Goal: Find specific page/section: Find specific page/section

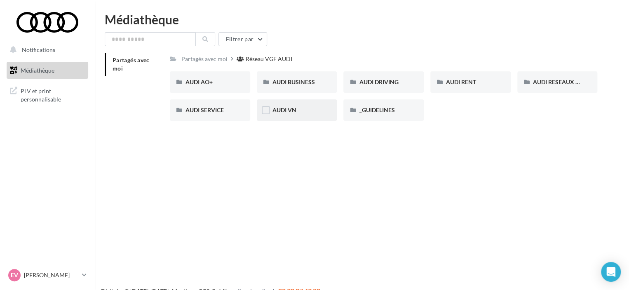
click at [302, 107] on div "AUDI VN" at bounding box center [297, 110] width 49 height 8
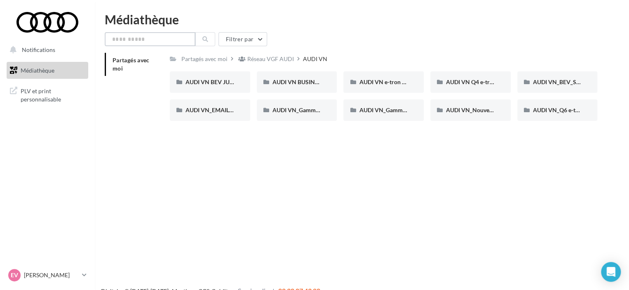
click at [122, 45] on input "text" at bounding box center [150, 39] width 91 height 14
click at [203, 40] on icon at bounding box center [205, 39] width 6 height 6
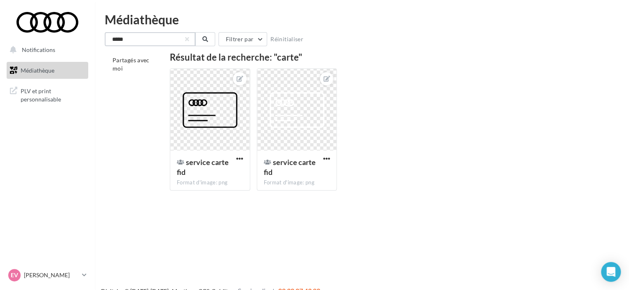
click at [165, 40] on input "*****" at bounding box center [150, 39] width 91 height 14
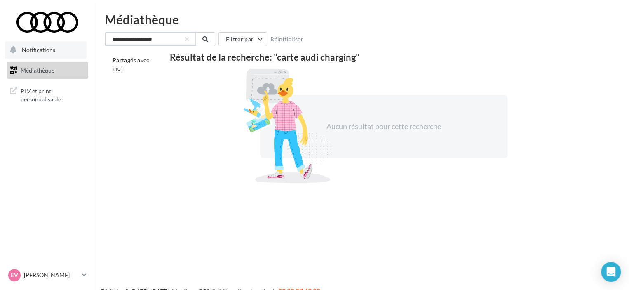
type input "**********"
click at [58, 47] on button "Notifications" at bounding box center [46, 49] width 82 height 17
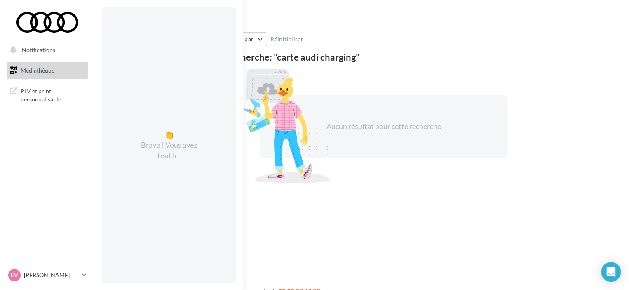
click at [28, 72] on span "Médiathèque" at bounding box center [38, 70] width 34 height 7
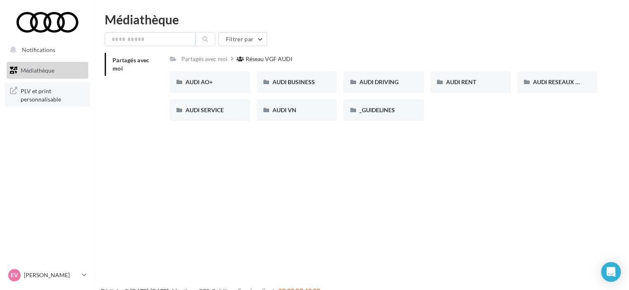
click at [49, 87] on span "PLV et print personnalisable" at bounding box center [53, 94] width 64 height 18
click at [139, 35] on input "text" at bounding box center [150, 39] width 91 height 14
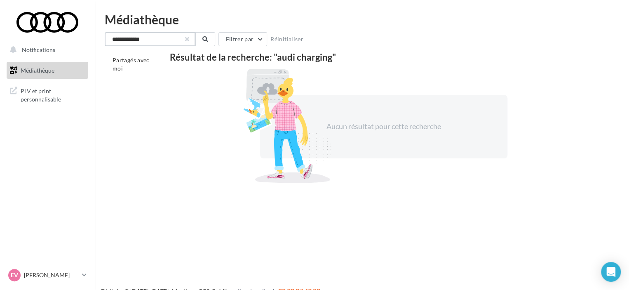
type input "**********"
click at [188, 38] on button "button" at bounding box center [187, 39] width 3 height 3
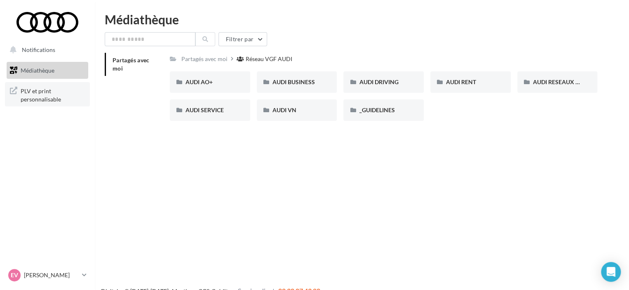
click at [50, 90] on span "PLV et print personnalisable" at bounding box center [53, 94] width 64 height 18
click at [214, 84] on div "AUDI AO+" at bounding box center [210, 82] width 49 height 8
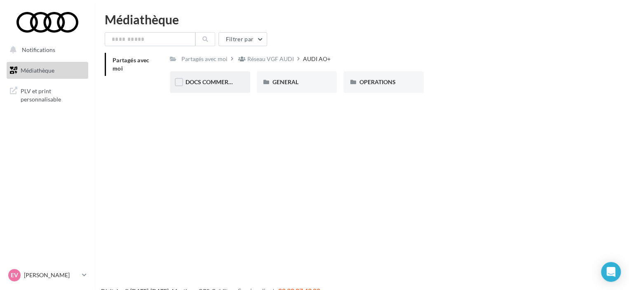
click at [206, 79] on span "DOCS COMMERCIAUX" at bounding box center [216, 81] width 61 height 7
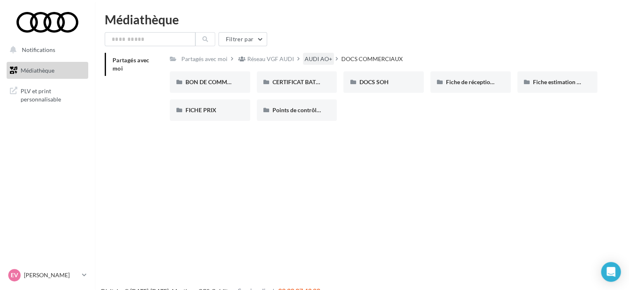
click at [321, 58] on div "AUDI AO+" at bounding box center [319, 59] width 28 height 8
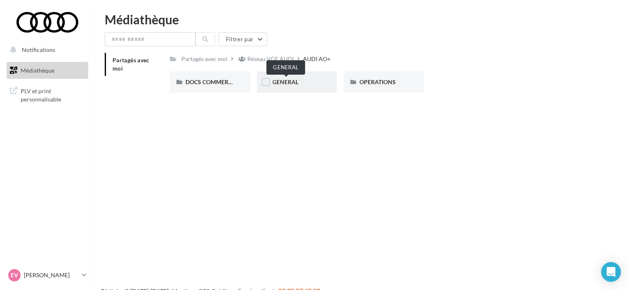
click at [290, 82] on span "GENERAL" at bounding box center [286, 81] width 26 height 7
click at [291, 56] on div "Réseau VGF AUDI" at bounding box center [270, 59] width 47 height 8
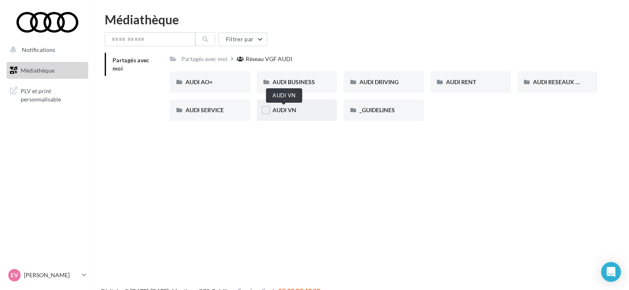
click at [275, 111] on span "AUDI VN" at bounding box center [285, 109] width 24 height 7
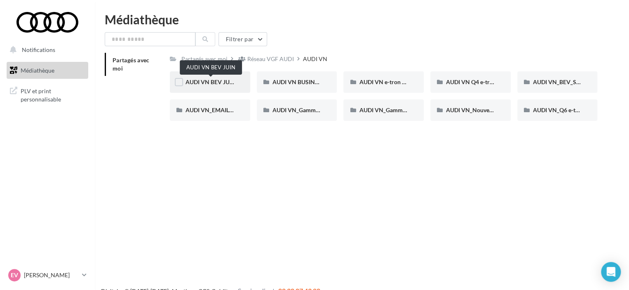
click at [195, 85] on span "AUDI VN BEV JUIN" at bounding box center [211, 81] width 50 height 7
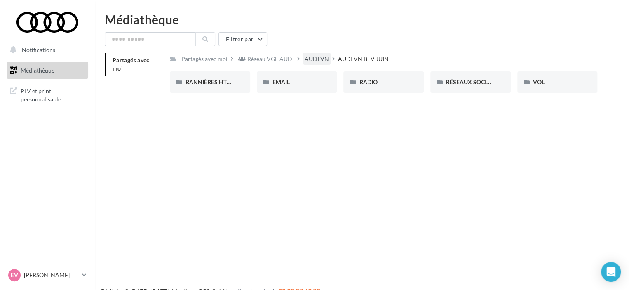
click at [322, 57] on div "AUDI VN" at bounding box center [317, 59] width 24 height 8
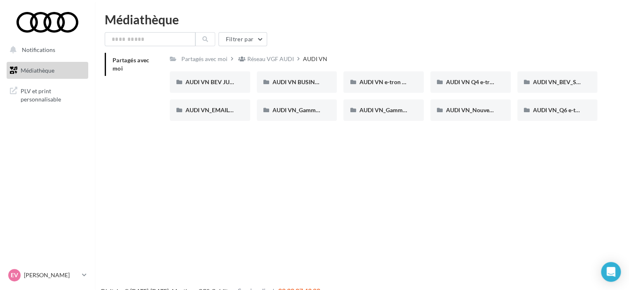
click at [32, 72] on span "Médiathèque" at bounding box center [38, 70] width 34 height 7
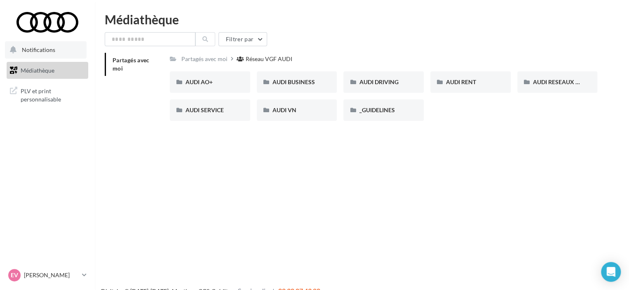
click at [49, 44] on button "Notifications" at bounding box center [46, 49] width 82 height 17
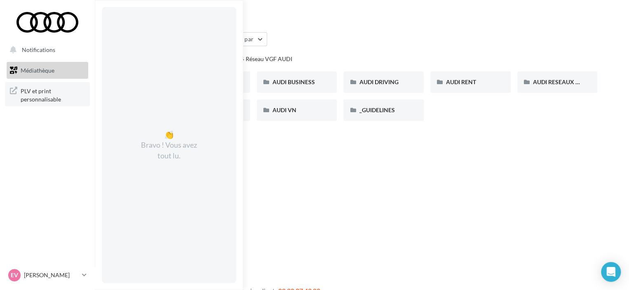
click at [44, 93] on span "PLV et print personnalisable" at bounding box center [53, 94] width 64 height 18
